Goal: Communication & Community: Answer question/provide support

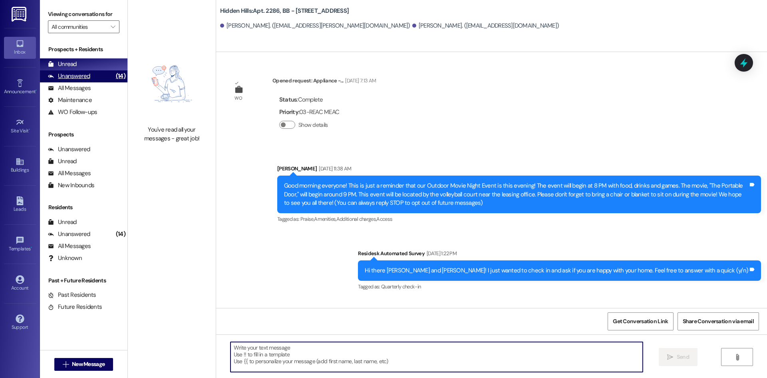
scroll to position [11224, 0]
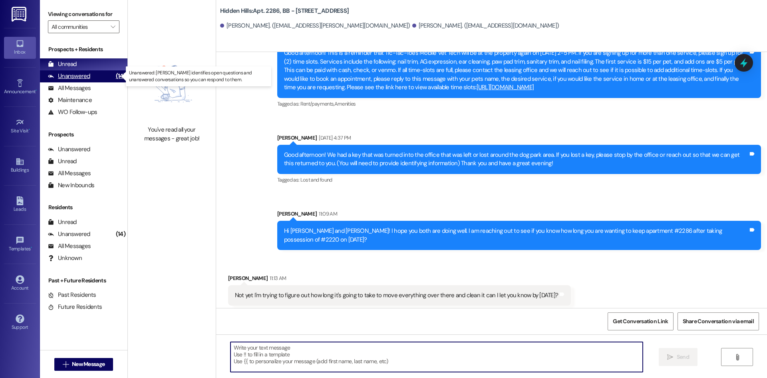
click at [82, 77] on div "Unanswered" at bounding box center [69, 76] width 42 height 8
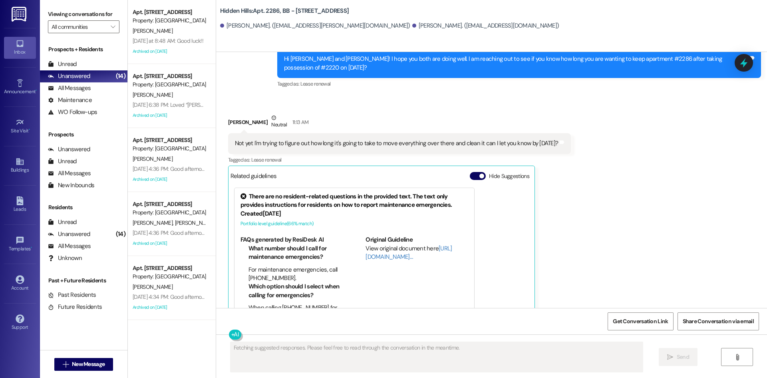
scroll to position [11428, 0]
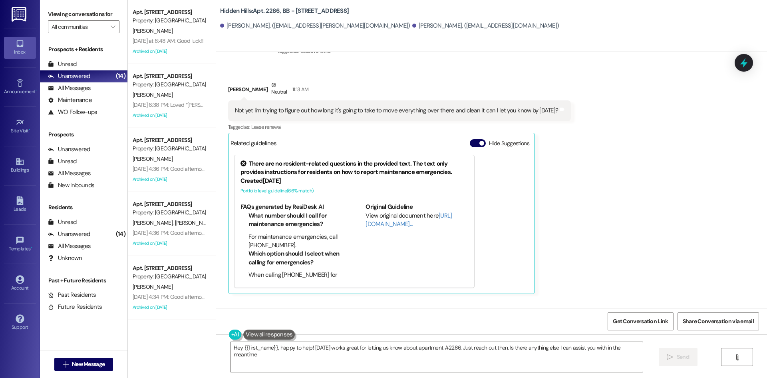
type textarea "Hey {{first_name}}, happy to help! [DATE] works great for letting us know about…"
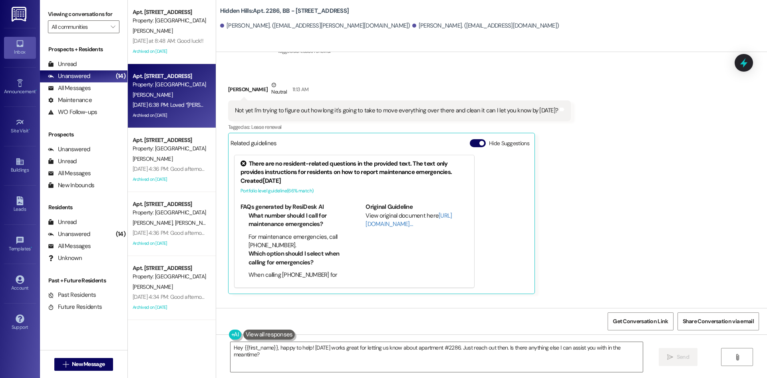
click at [178, 111] on div "Archived on [DATE]" at bounding box center [170, 115] width 76 height 10
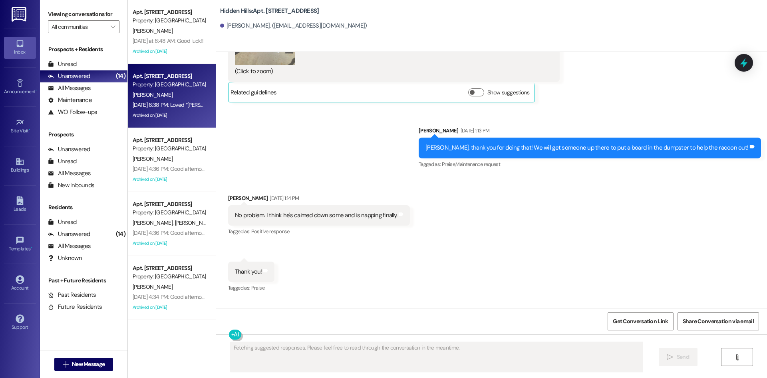
scroll to position [10887, 0]
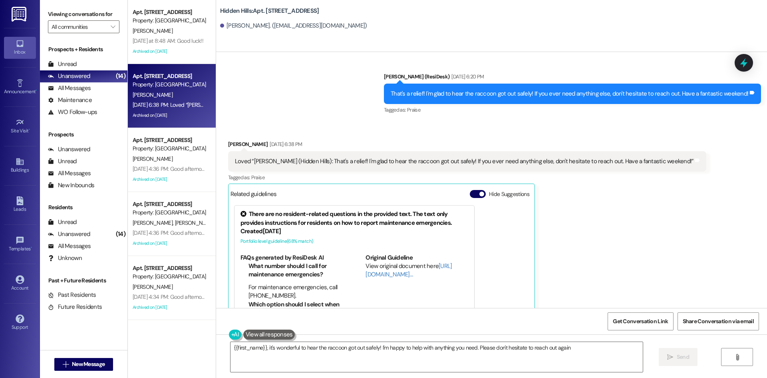
type textarea "{{first_name}}, it's wonderful to hear the raccoon got out safely! I'm happy to…"
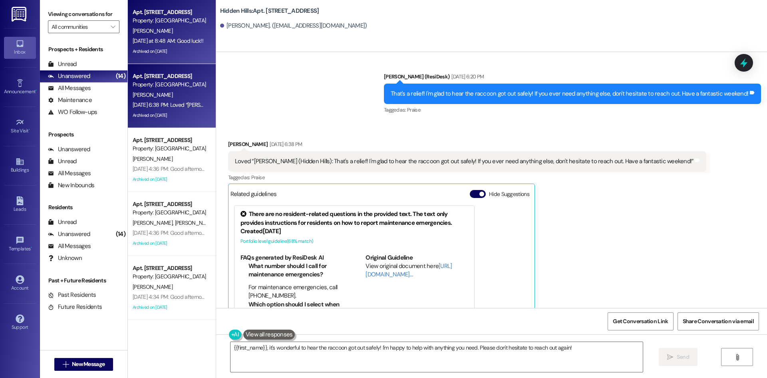
click at [161, 44] on div "[DATE] at 8:48 AM: Good luck!! [DATE] at 8:48 AM: Good luck!!" at bounding box center [168, 40] width 71 height 7
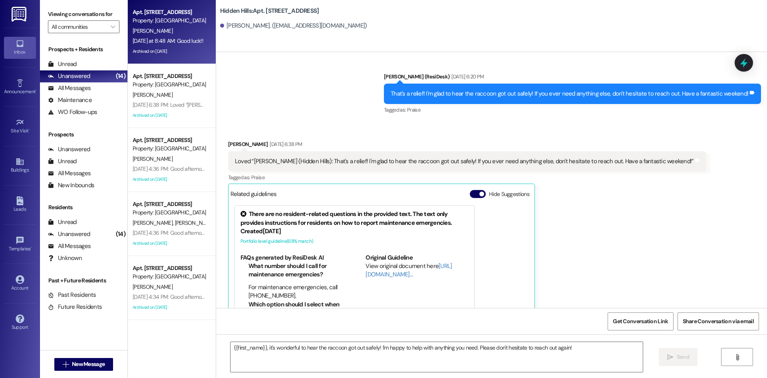
type textarea "Fetching suggested responses. Please feel free to read through the conversation…"
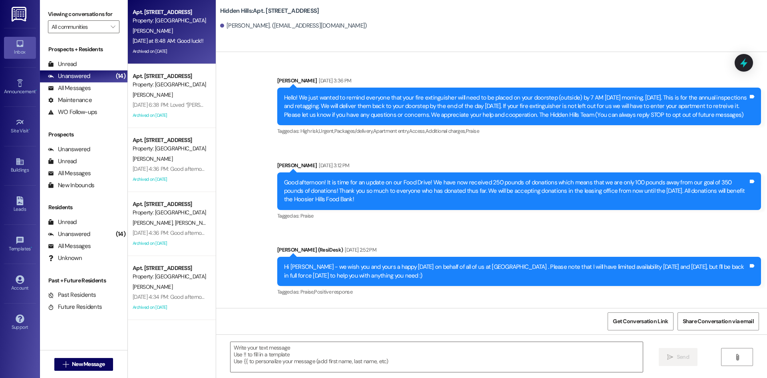
type textarea "Fetching suggested responses. Please feel free to read through the conversation…"
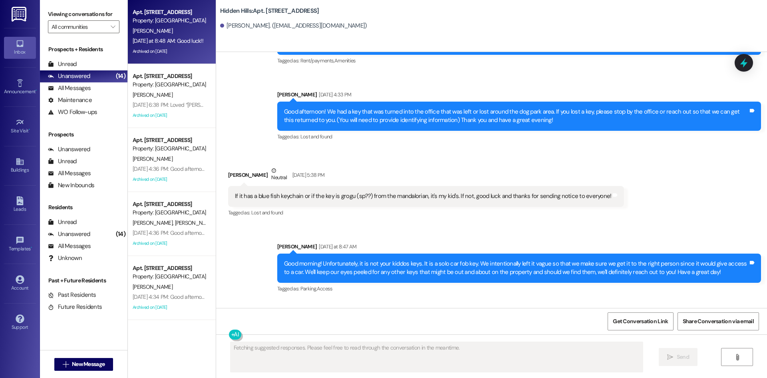
scroll to position [13406, 0]
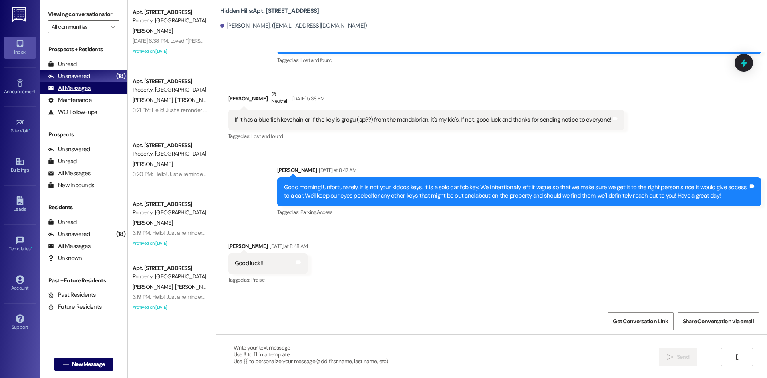
click at [93, 87] on div "All Messages (undefined)" at bounding box center [84, 88] width 88 height 12
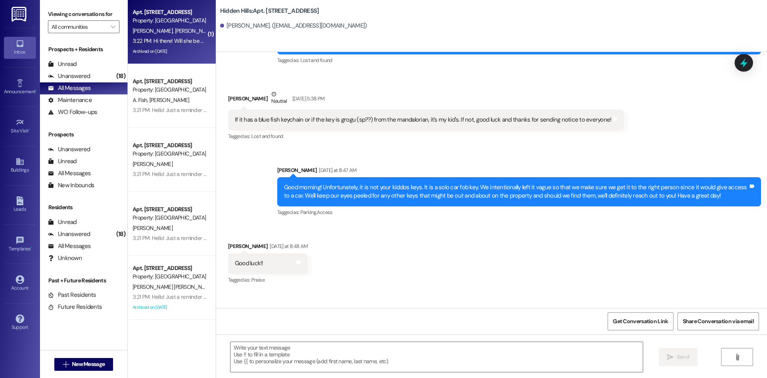
click at [175, 31] on span "[PERSON_NAME]" at bounding box center [195, 30] width 40 height 7
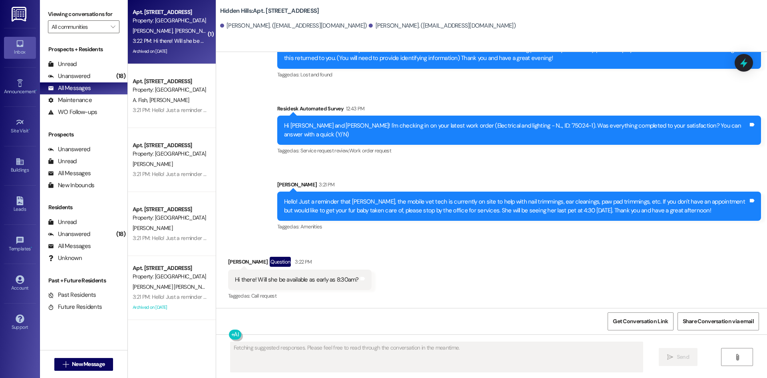
scroll to position [3369, 0]
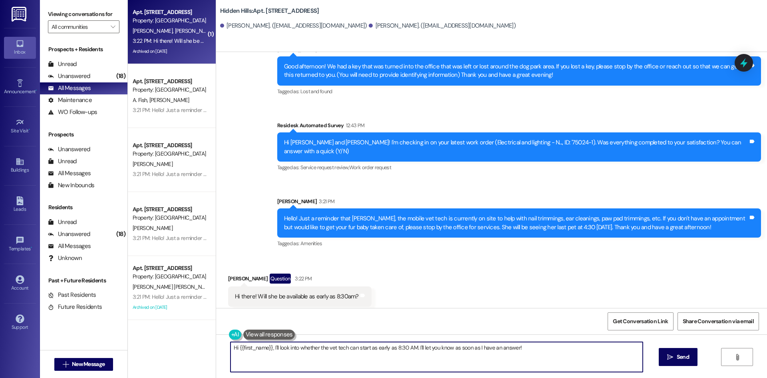
click at [452, 354] on textarea "Hi {{first_name}}, I'll look into whether the vet tech can start as early as 8:…" at bounding box center [437, 357] width 412 height 30
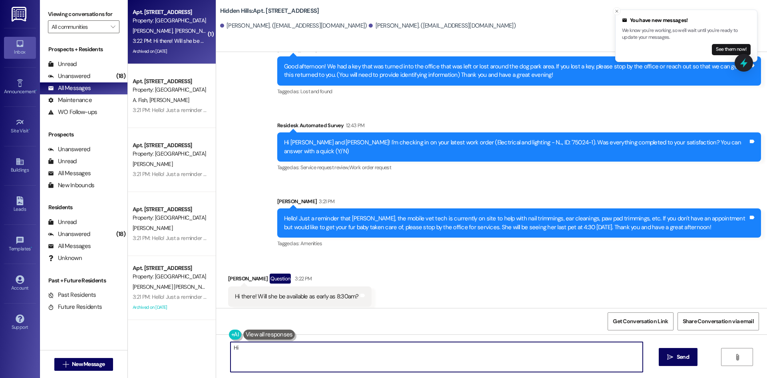
type textarea "H"
type textarea "[PERSON_NAME], not a problem at all!!"
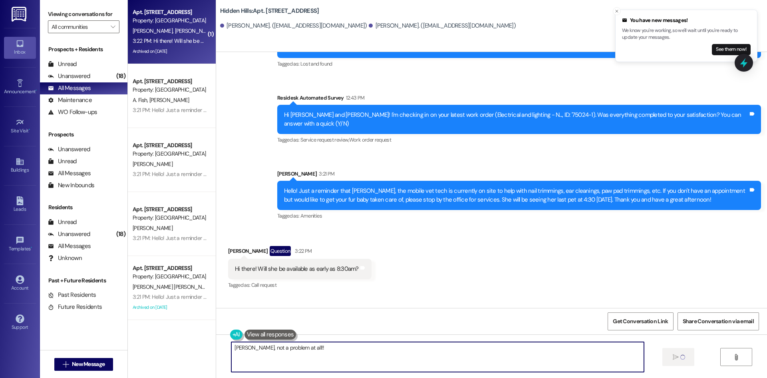
scroll to position [3424, 0]
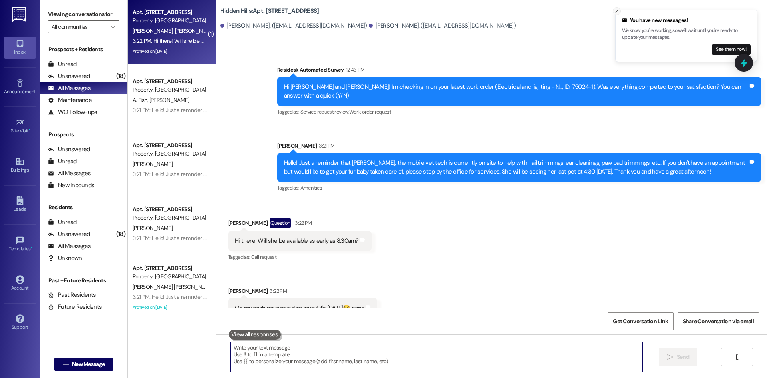
click at [618, 10] on line "Close toast" at bounding box center [617, 11] width 2 height 2
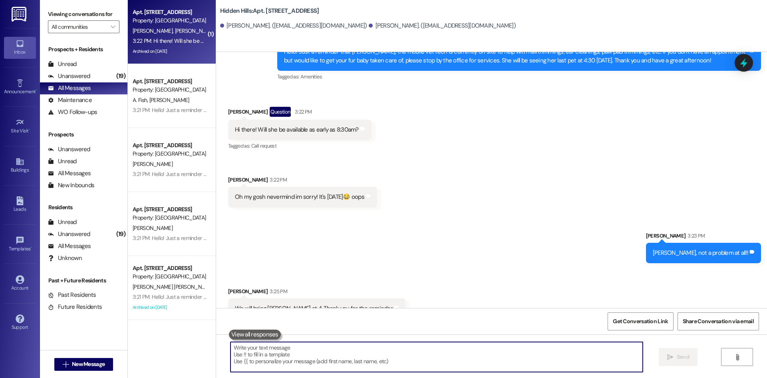
scroll to position [3536, 0]
click at [378, 369] on textarea at bounding box center [437, 357] width 412 height 30
click at [370, 359] on textarea at bounding box center [437, 357] width 412 height 30
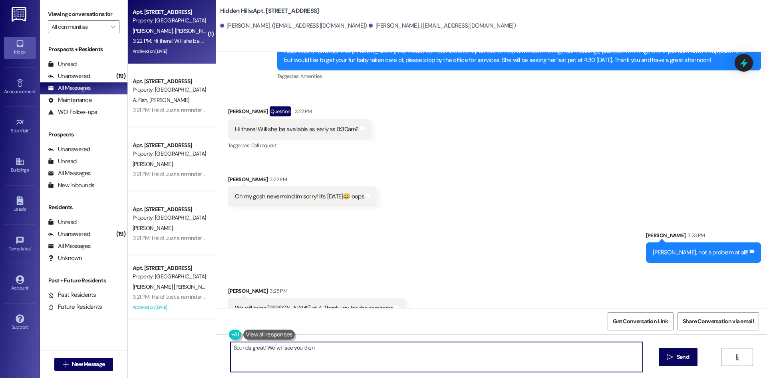
type textarea "Sounds great! We will see you then!"
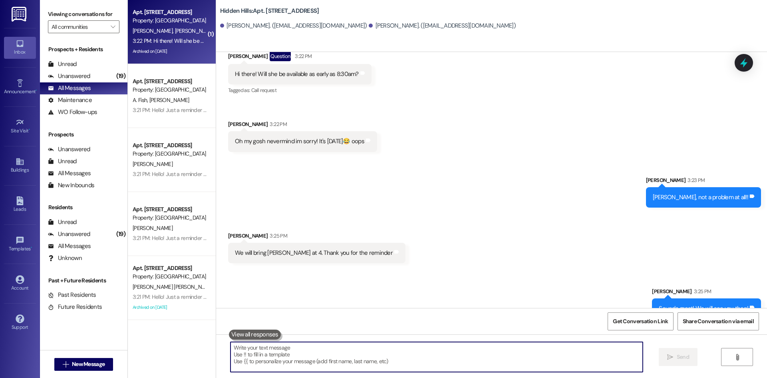
scroll to position [3591, 0]
click at [24, 159] on icon at bounding box center [20, 161] width 9 height 9
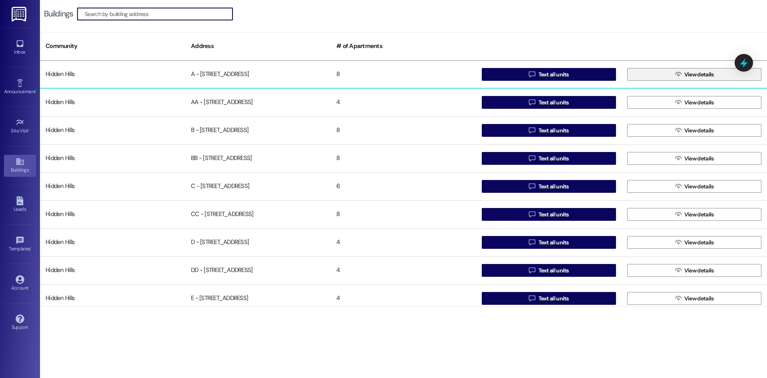
click at [667, 74] on button " View details" at bounding box center [694, 74] width 134 height 13
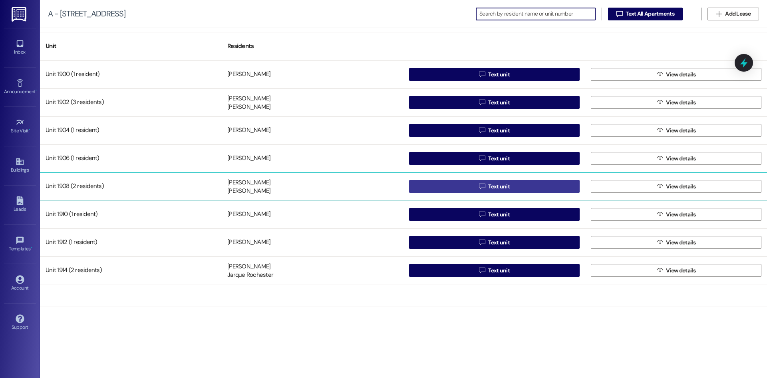
click at [549, 186] on button " Text unit" at bounding box center [494, 186] width 171 height 13
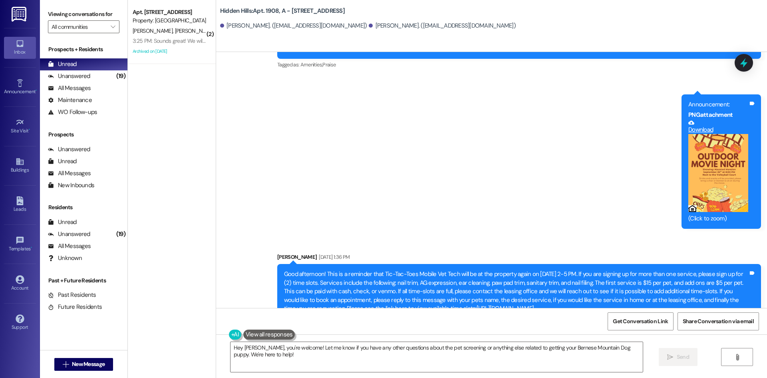
scroll to position [3741, 0]
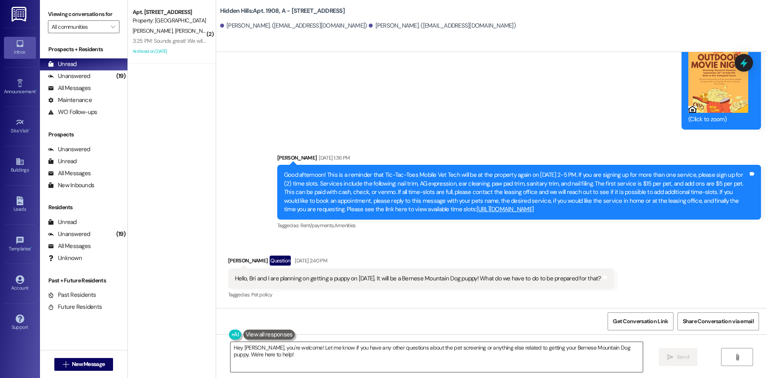
click at [544, 356] on textarea "Hey [PERSON_NAME], you're welcome! Let me know if you have any other questions …" at bounding box center [437, 357] width 412 height 30
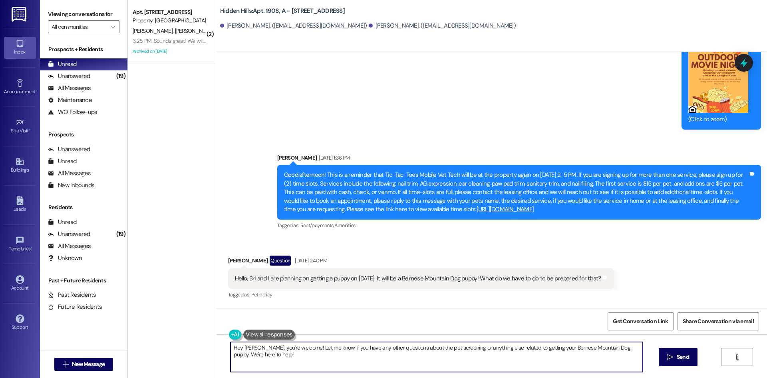
click at [544, 356] on textarea "Hey [PERSON_NAME], you're welcome! Let me know if you have any other questions …" at bounding box center [437, 357] width 412 height 30
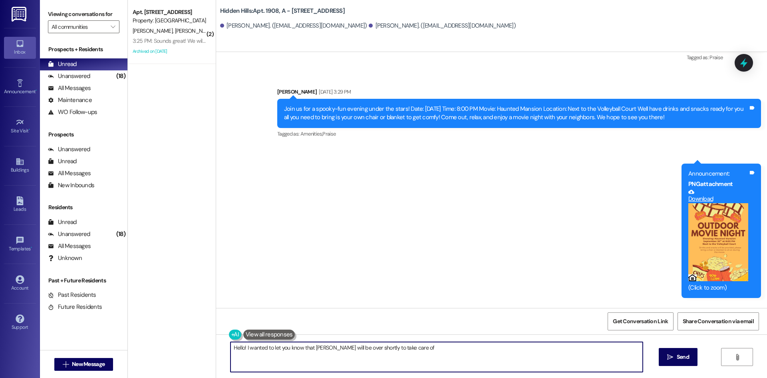
scroll to position [3661, 0]
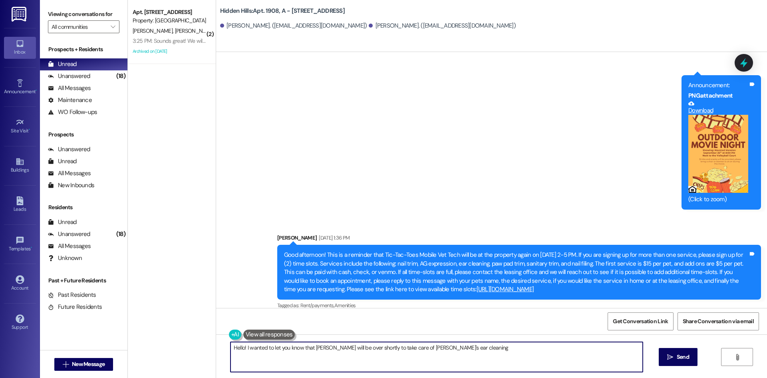
type textarea "Hello! I wanted to let you know that [PERSON_NAME] will be over shortly to take…"
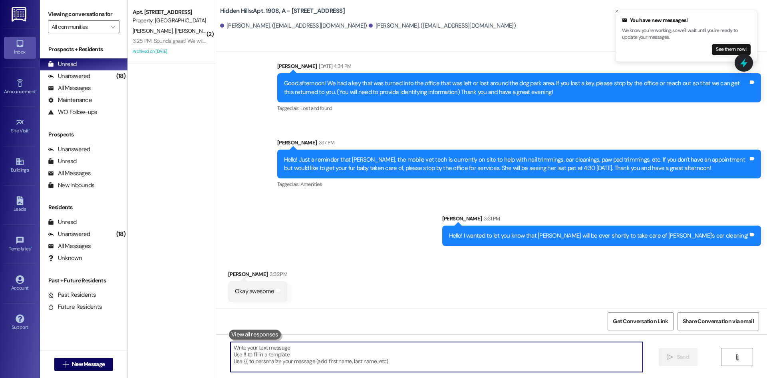
scroll to position [4292, 0]
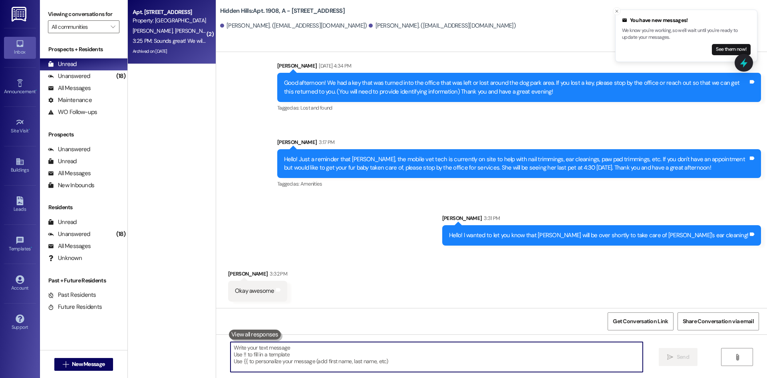
click at [180, 15] on div "Apt. [STREET_ADDRESS]" at bounding box center [170, 12] width 74 height 8
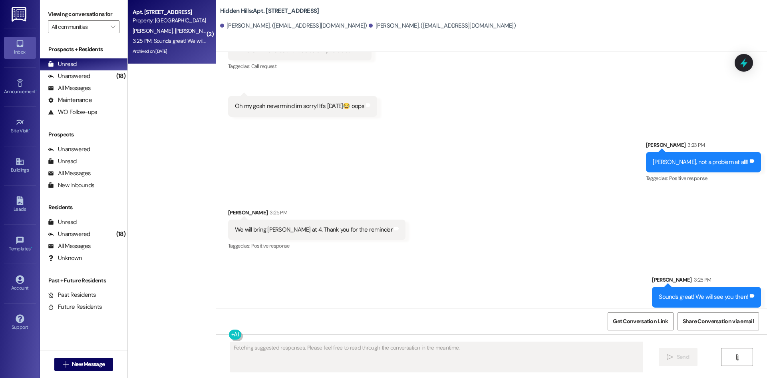
scroll to position [3615, 0]
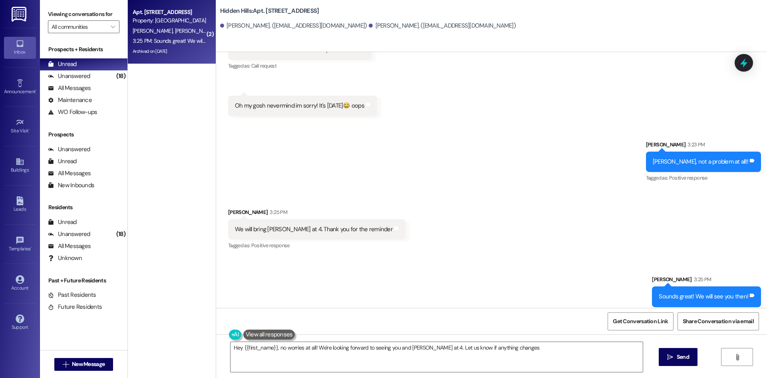
type textarea "Hey {{first_name}}, no worries at all! We're looking forward to seeing you and …"
click at [175, 38] on span "[PERSON_NAME]" at bounding box center [195, 35] width 40 height 7
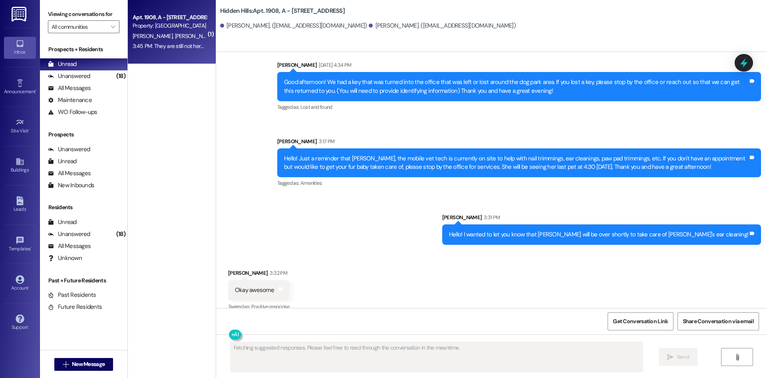
scroll to position [4371, 0]
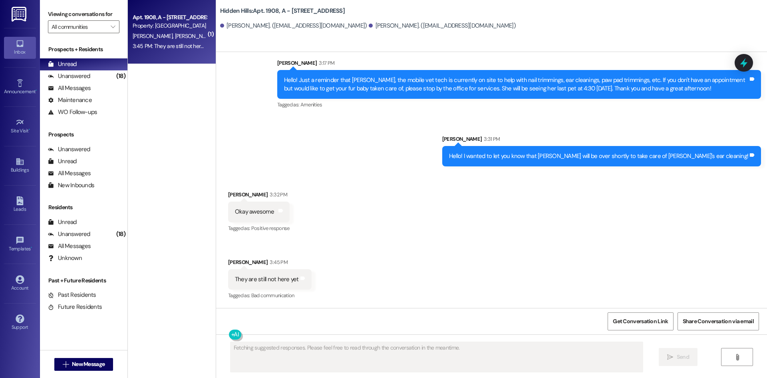
click at [418, 341] on div "Fetching suggested responses. Please feel free to read through the conversation…" at bounding box center [491, 364] width 551 height 60
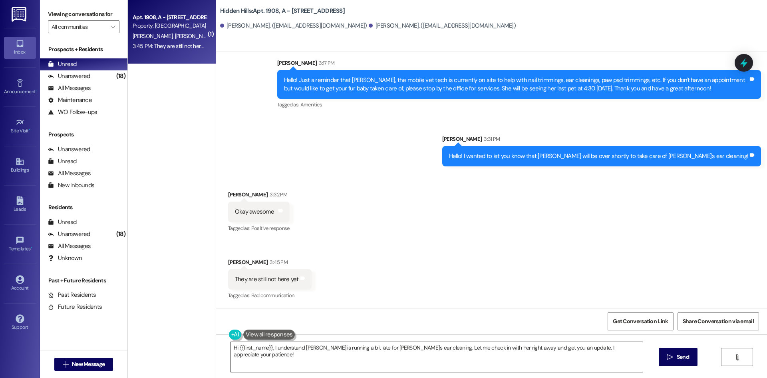
click at [421, 358] on textarea "Hi {{first_name}}, I understand [PERSON_NAME] is running a bit late for [PERSON…" at bounding box center [437, 357] width 412 height 30
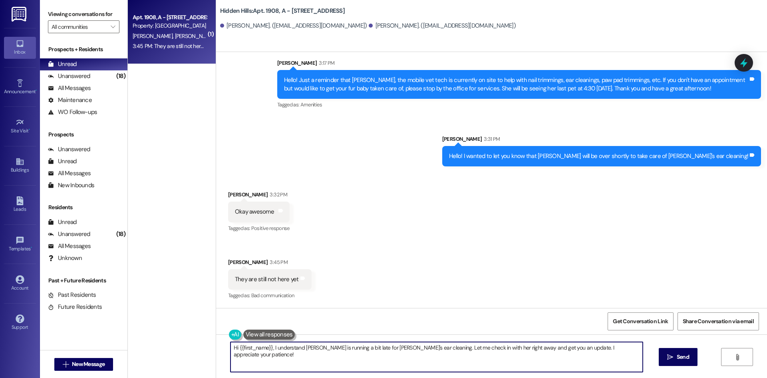
click at [421, 358] on textarea "Hi {{first_name}}, I understand [PERSON_NAME] is running a bit late for [PERSON…" at bounding box center [437, 357] width 412 height 30
type textarea "She got a bit lost and had to come back for a map! She is on the way now!"
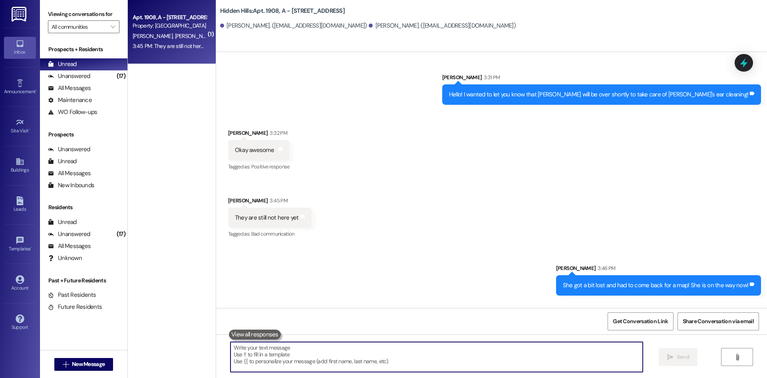
scroll to position [4482, 0]
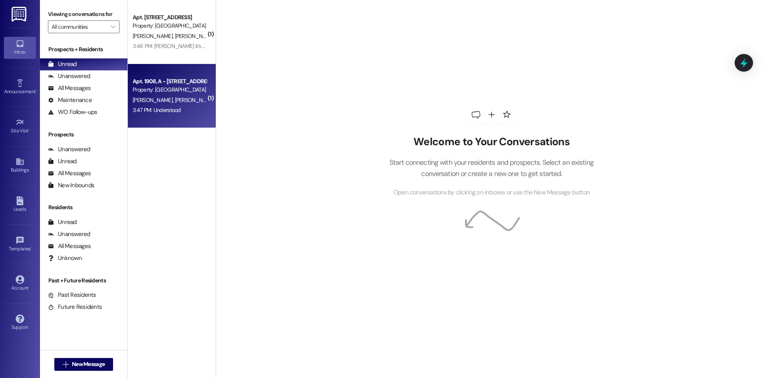
click at [163, 113] on div "3:47 PM: Understood 3:47 PM: Understood" at bounding box center [170, 110] width 76 height 10
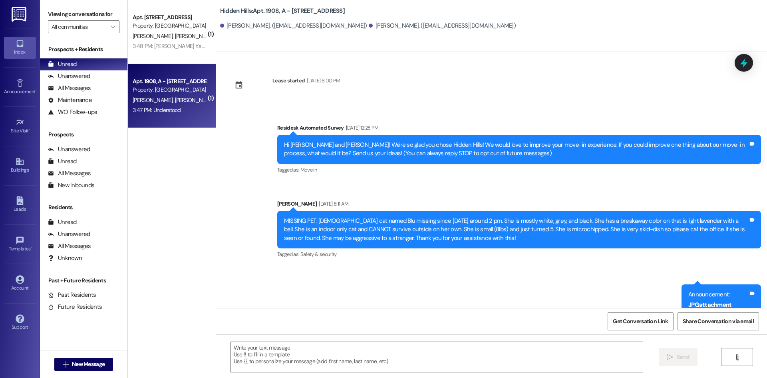
type textarea "Fetching suggested responses. Please feel free to read through the conversation…"
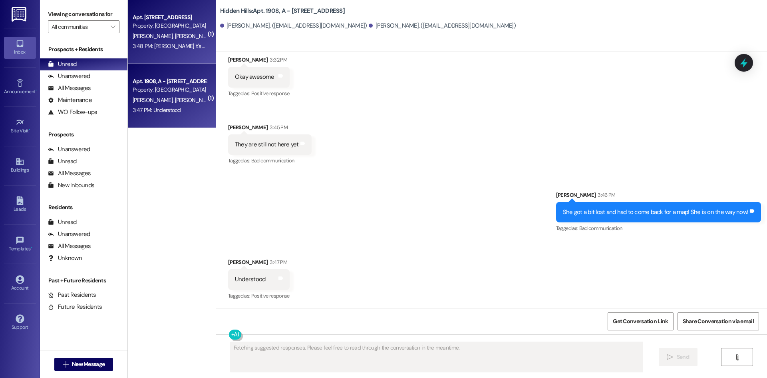
click at [190, 54] on div "Apt. 2212, Z - 2201 S Oakdale Dr Property: Hidden Hills T. Nichols G. Kerber 3:…" at bounding box center [172, 32] width 88 height 64
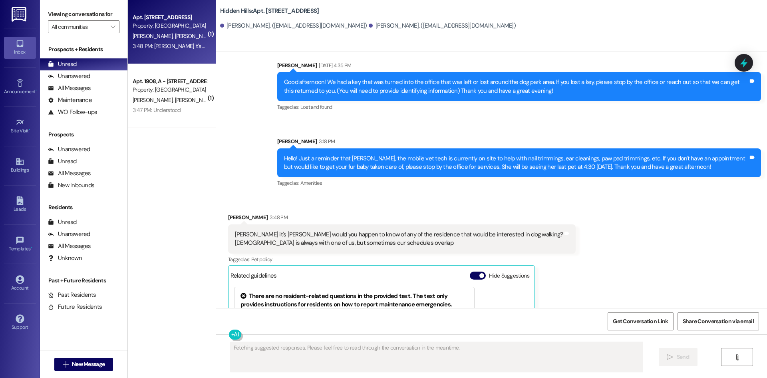
scroll to position [13996, 0]
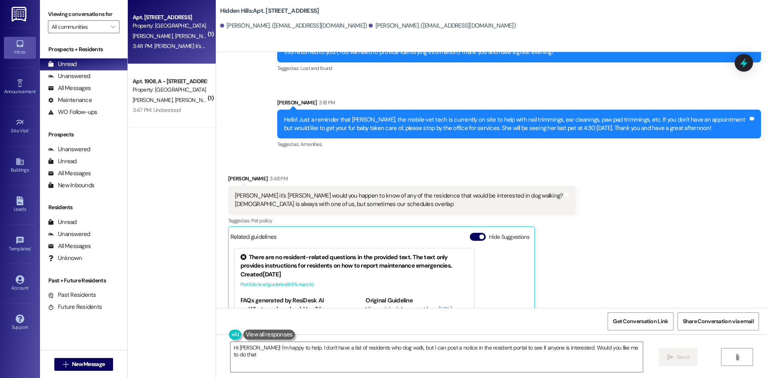
type textarea "Hi Grace! I'm happy to help. I don't have a list of residents who dog walk, but…"
